Goal: Navigation & Orientation: Find specific page/section

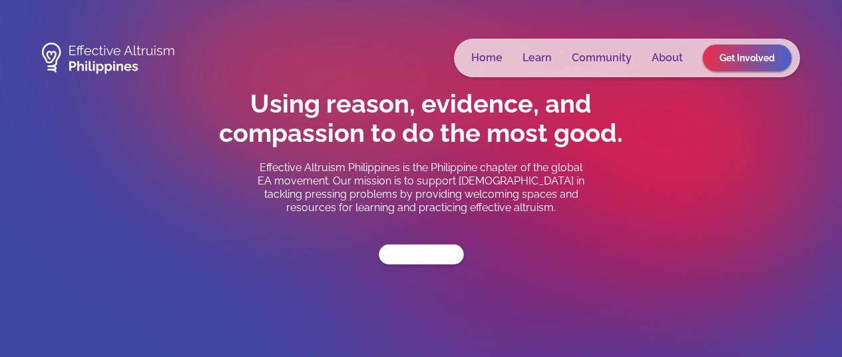
click at [446, 262] on link "Get Involved" at bounding box center [421, 254] width 85 height 20
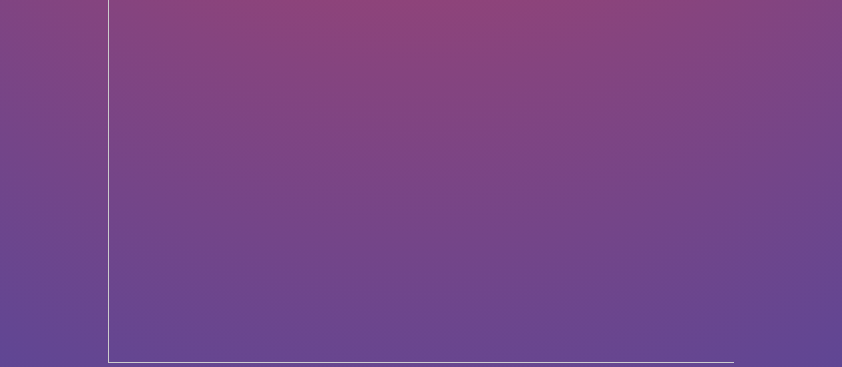
scroll to position [1132, 0]
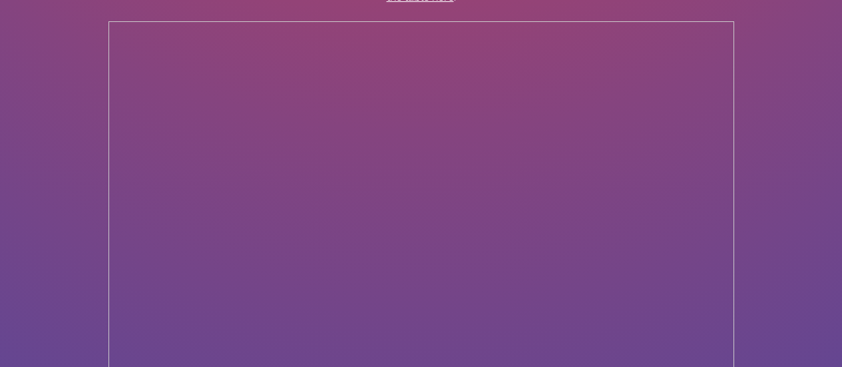
click at [774, 122] on section "EA Philippines Jobs & Opportunities Board This is EA Philippines' Opportunities…" at bounding box center [421, 287] width 842 height 813
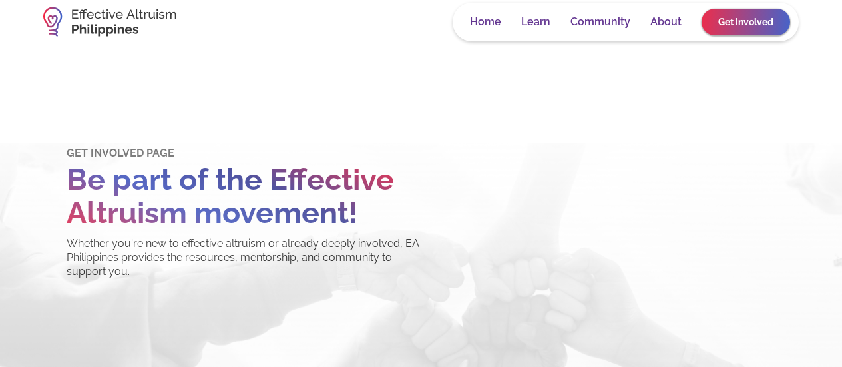
scroll to position [0, 0]
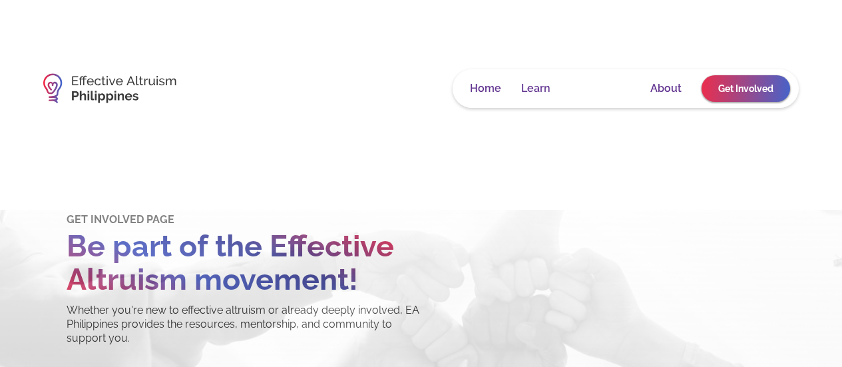
click at [605, 89] on link "Community" at bounding box center [600, 88] width 60 height 13
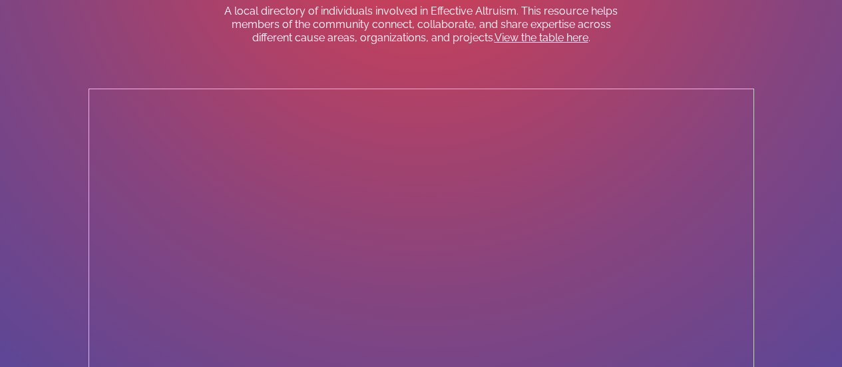
scroll to position [2729, 0]
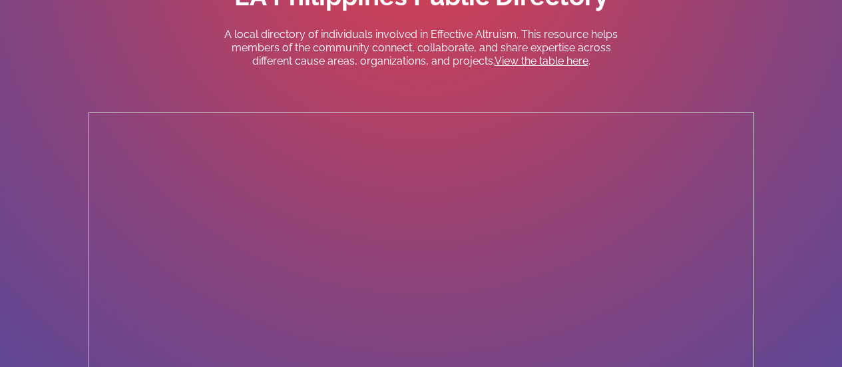
click at [573, 55] on link "View the table here" at bounding box center [542, 61] width 94 height 13
